Goal: Complete application form: Complete application form

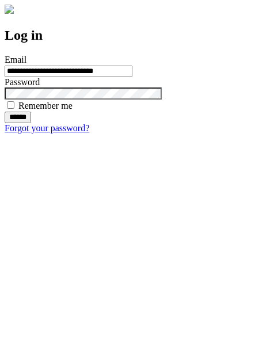
type input "**********"
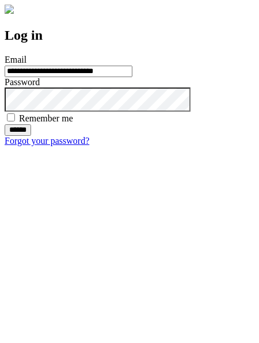
click at [31, 136] on input "******" at bounding box center [18, 130] width 26 height 12
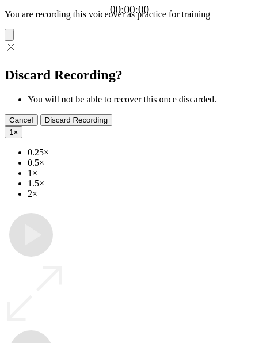
type input "**********"
